Goal: Information Seeking & Learning: Learn about a topic

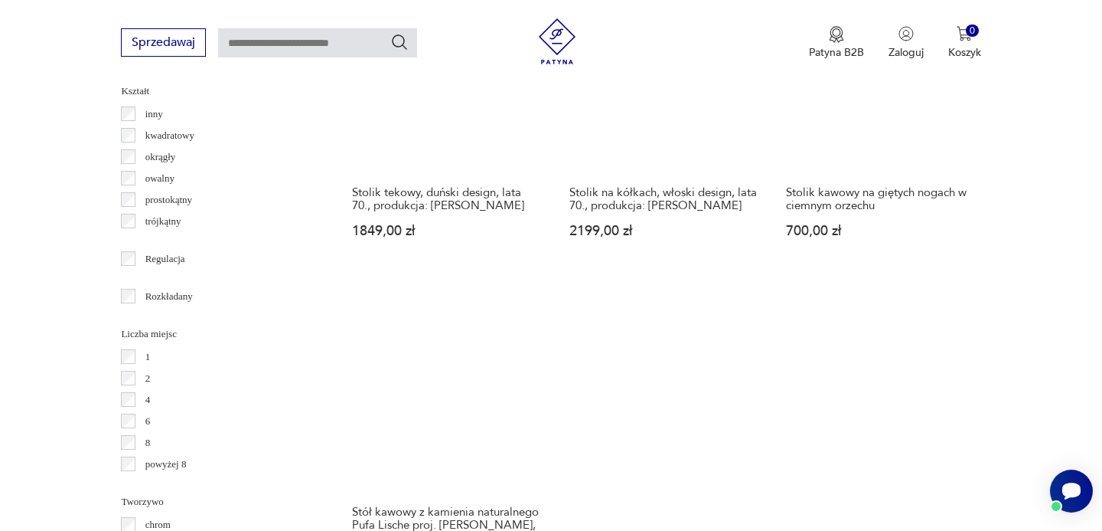
scroll to position [2035, 0]
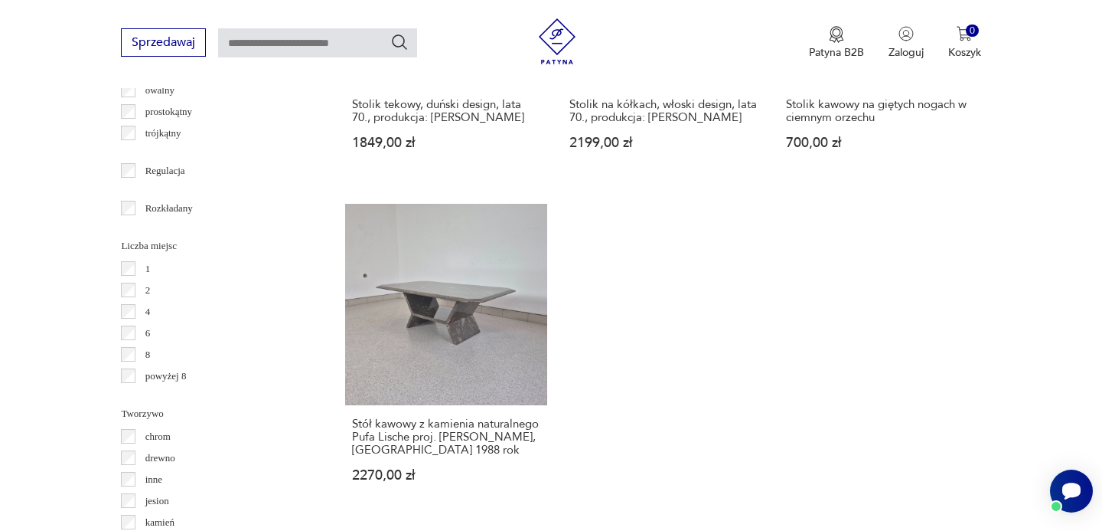
click at [407, 313] on link "Stół kawowy z kamienia naturalnego Pufa Lische proj. [PERSON_NAME], [GEOGRAPHIC…" at bounding box center [445, 358] width 201 height 308
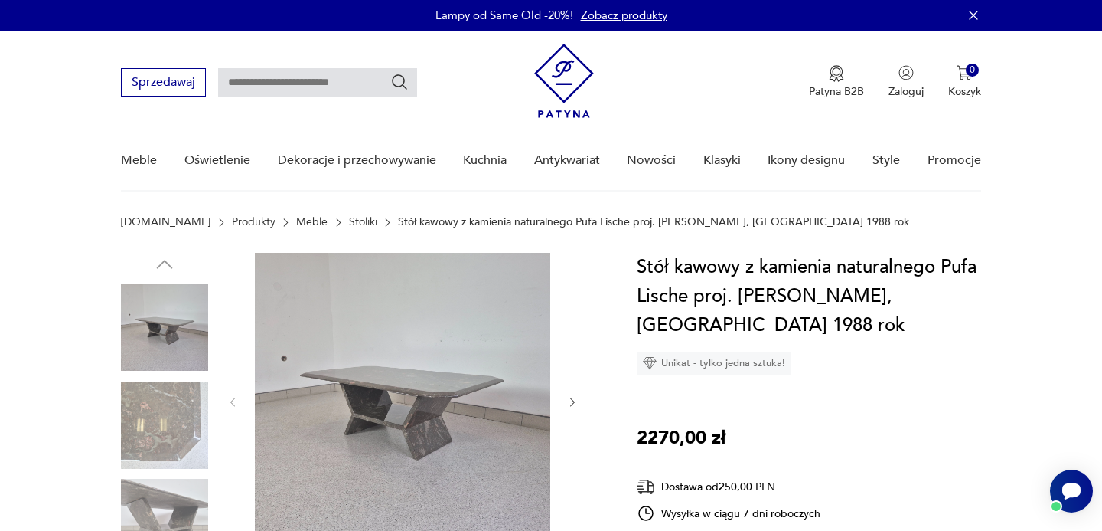
click at [568, 401] on icon "button" at bounding box center [573, 402] width 13 height 13
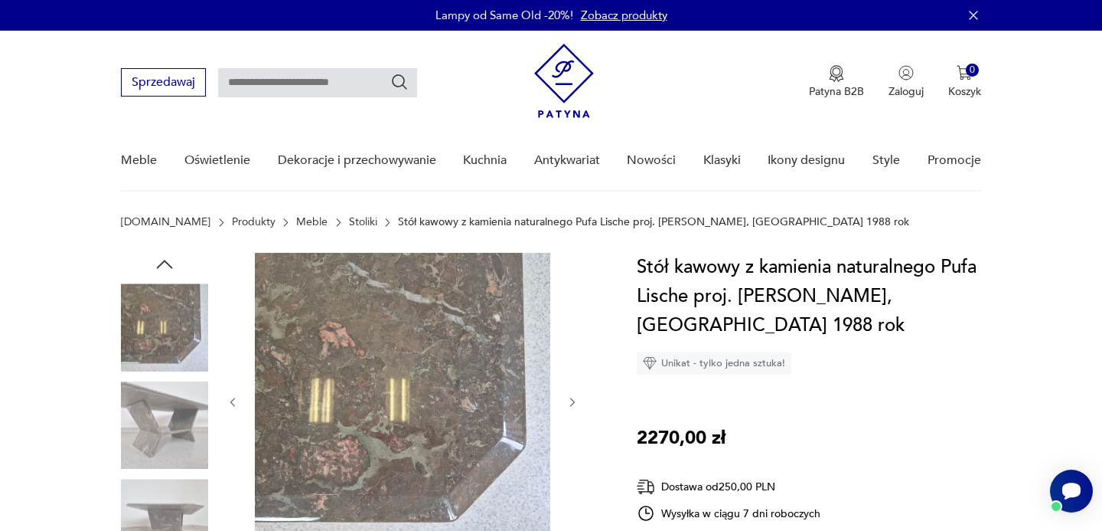
click at [568, 401] on icon "button" at bounding box center [573, 402] width 13 height 13
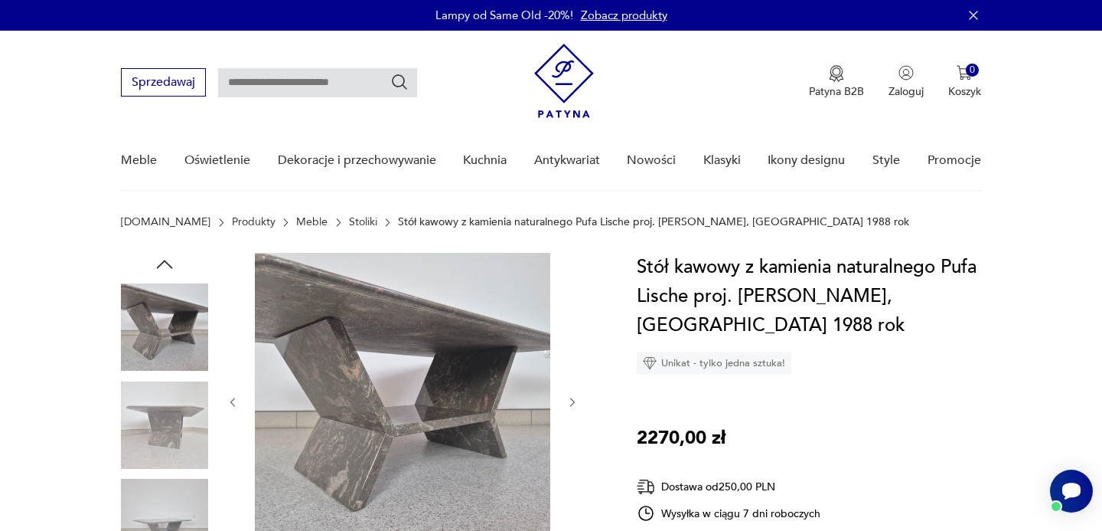
click at [568, 401] on icon "button" at bounding box center [573, 402] width 13 height 13
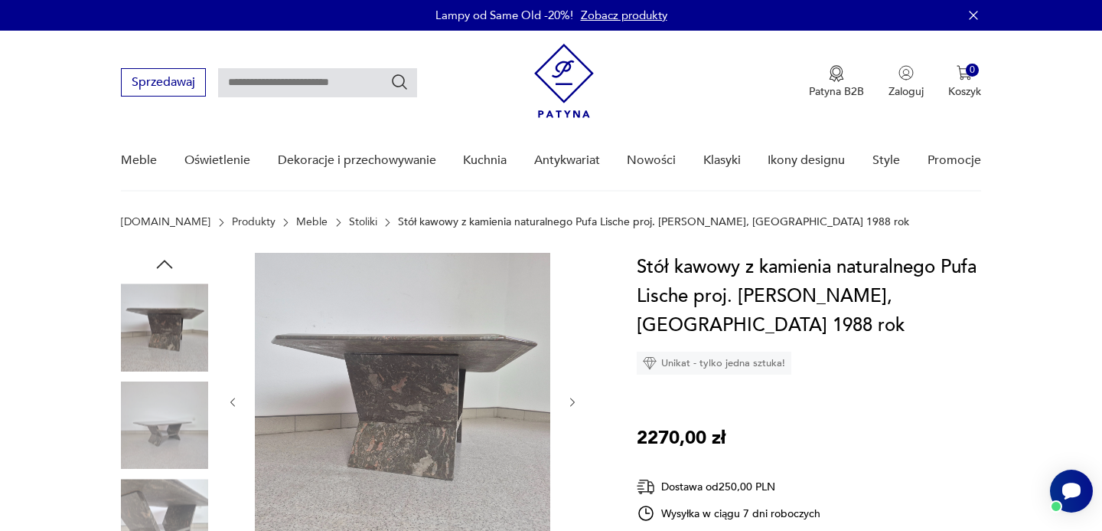
click at [567, 400] on icon "button" at bounding box center [573, 402] width 13 height 13
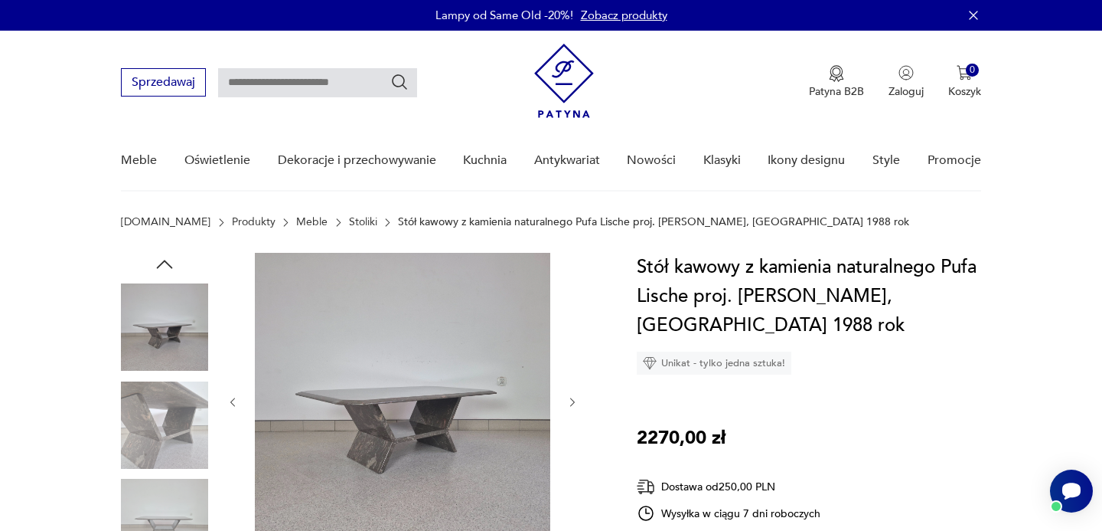
click at [567, 400] on icon "button" at bounding box center [573, 402] width 13 height 13
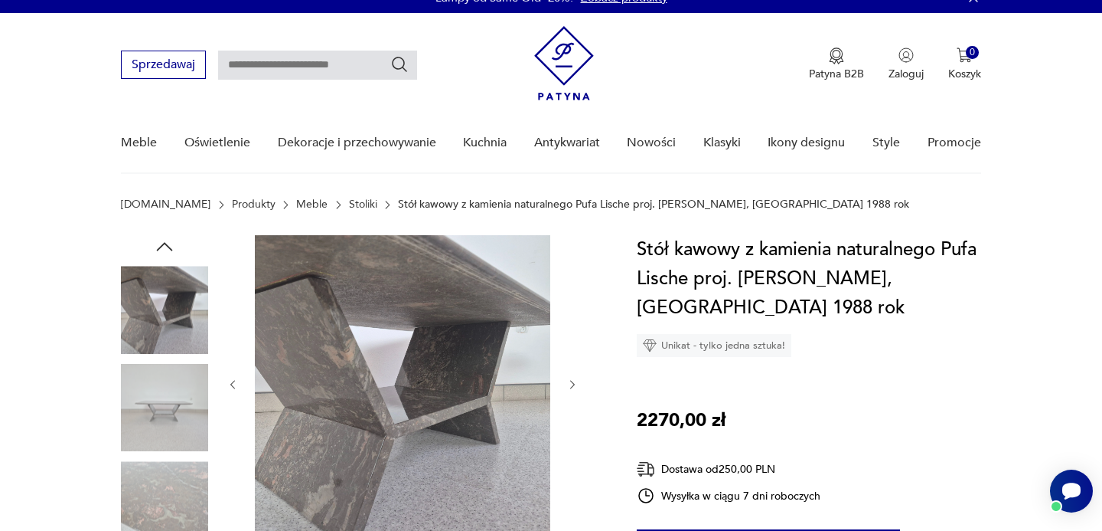
scroll to position [20, 0]
